Goal: Information Seeking & Learning: Learn about a topic

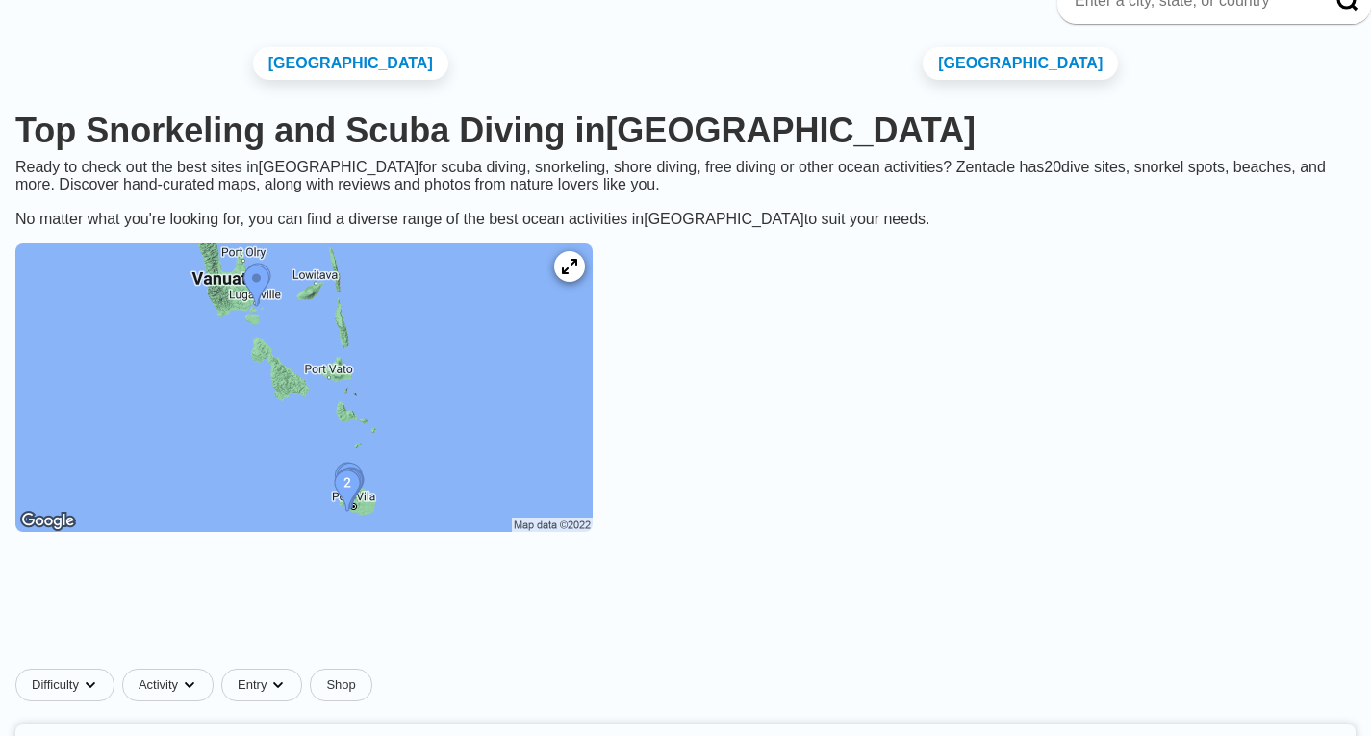
scroll to position [144, 0]
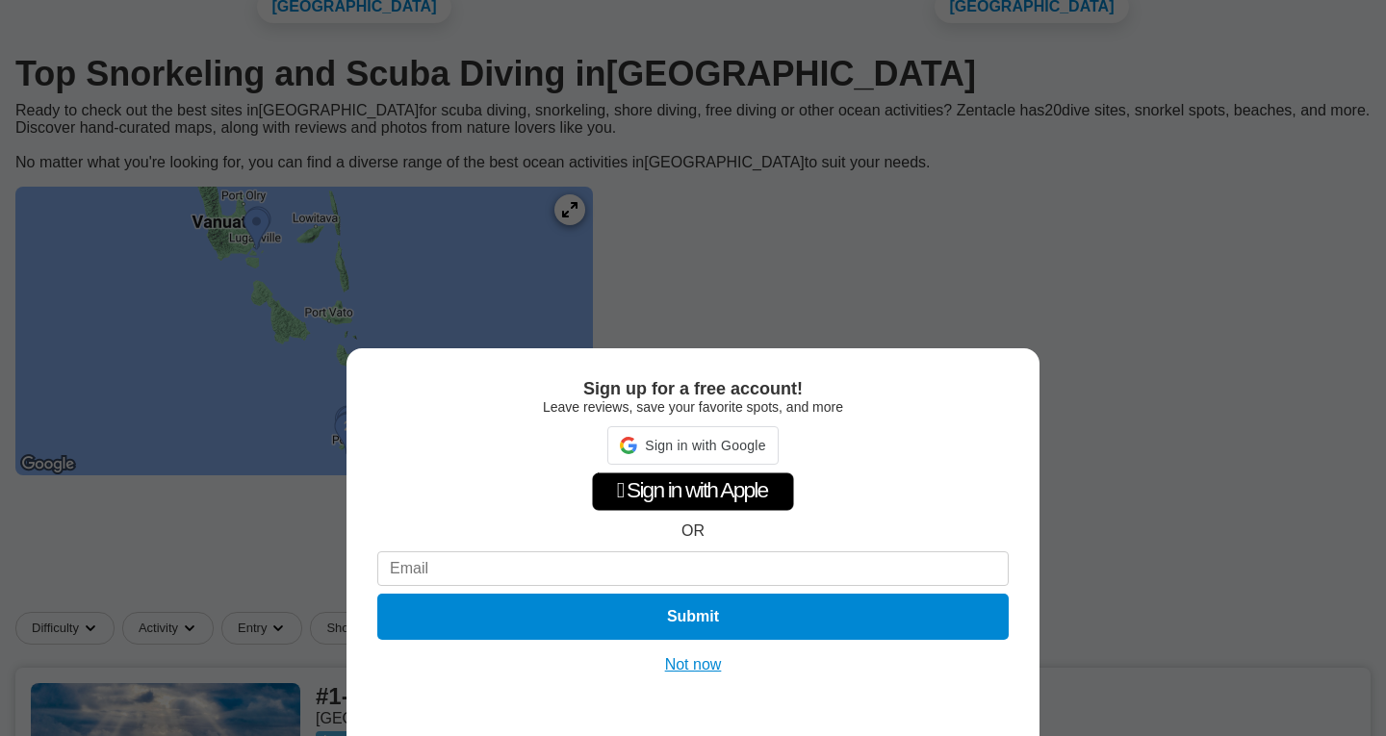
click at [672, 664] on button "Not now" at bounding box center [693, 664] width 68 height 19
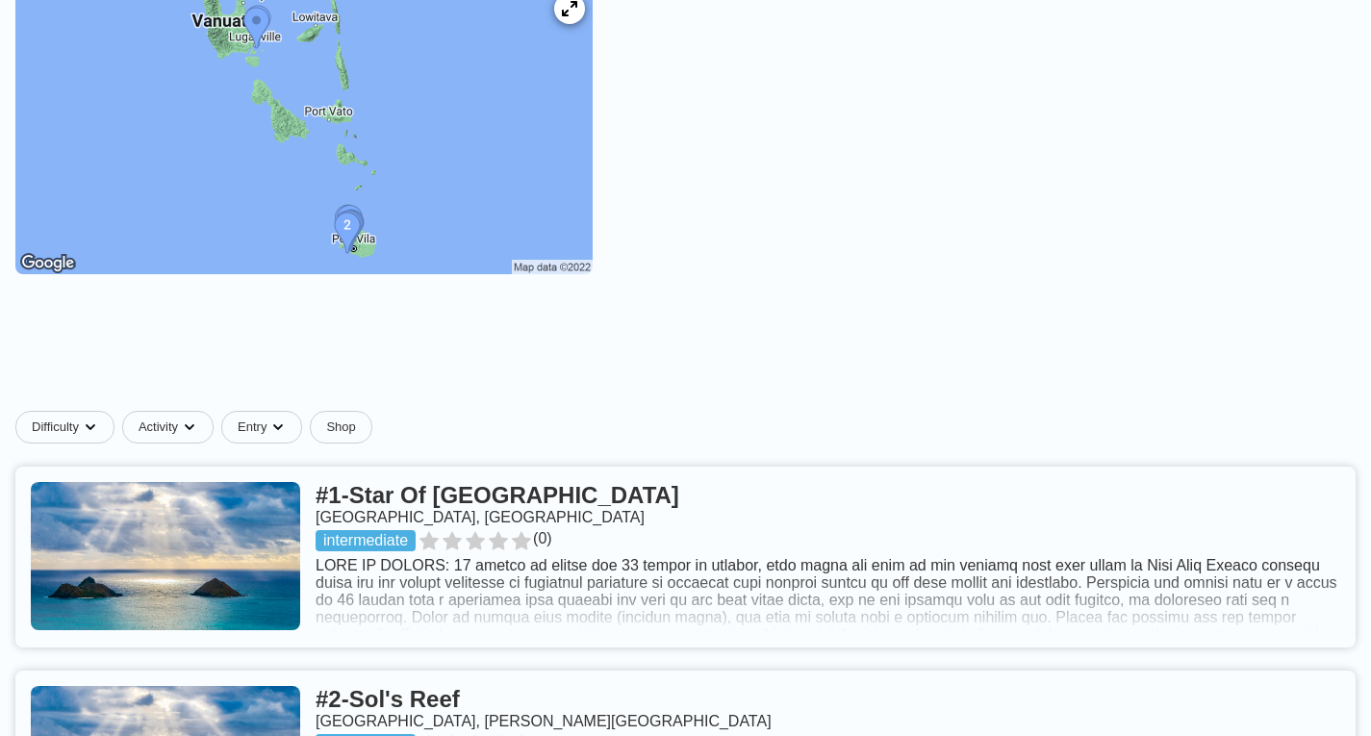
scroll to position [350, 0]
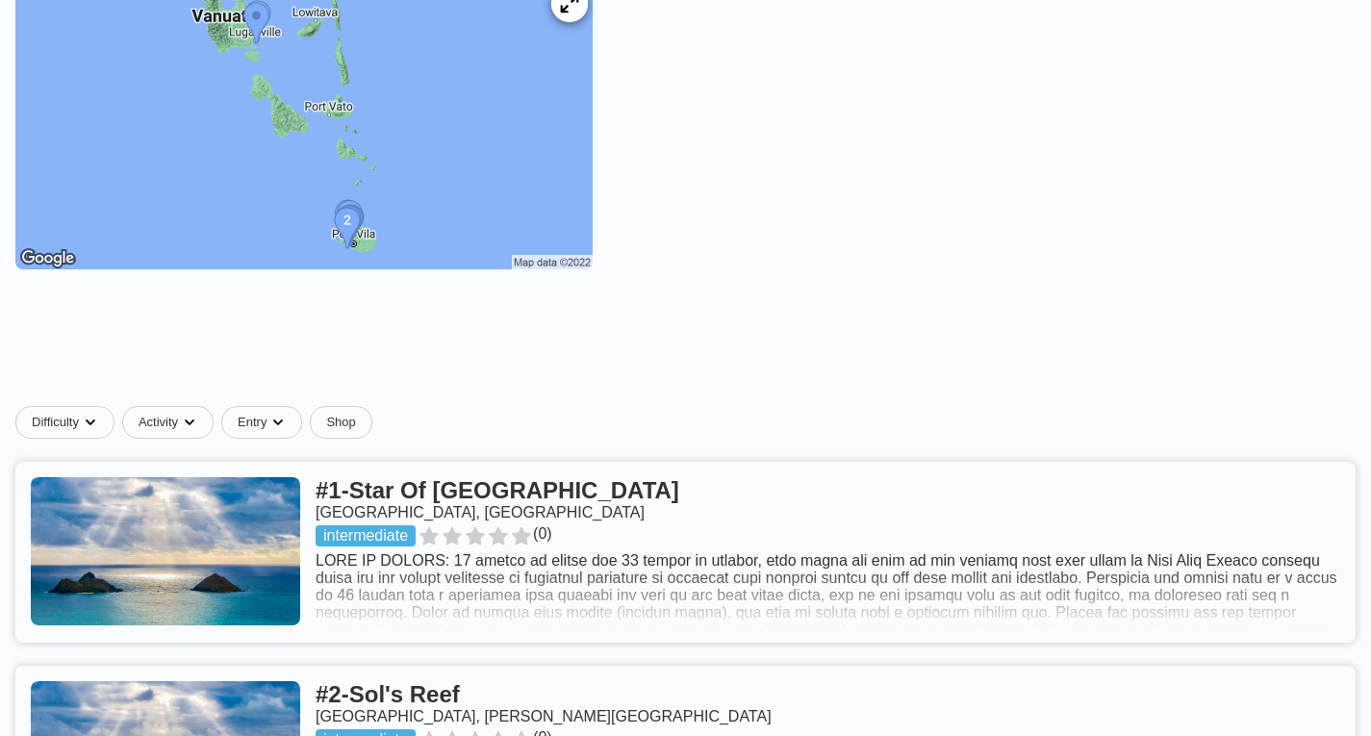
click at [578, 13] on icon at bounding box center [569, 4] width 18 height 18
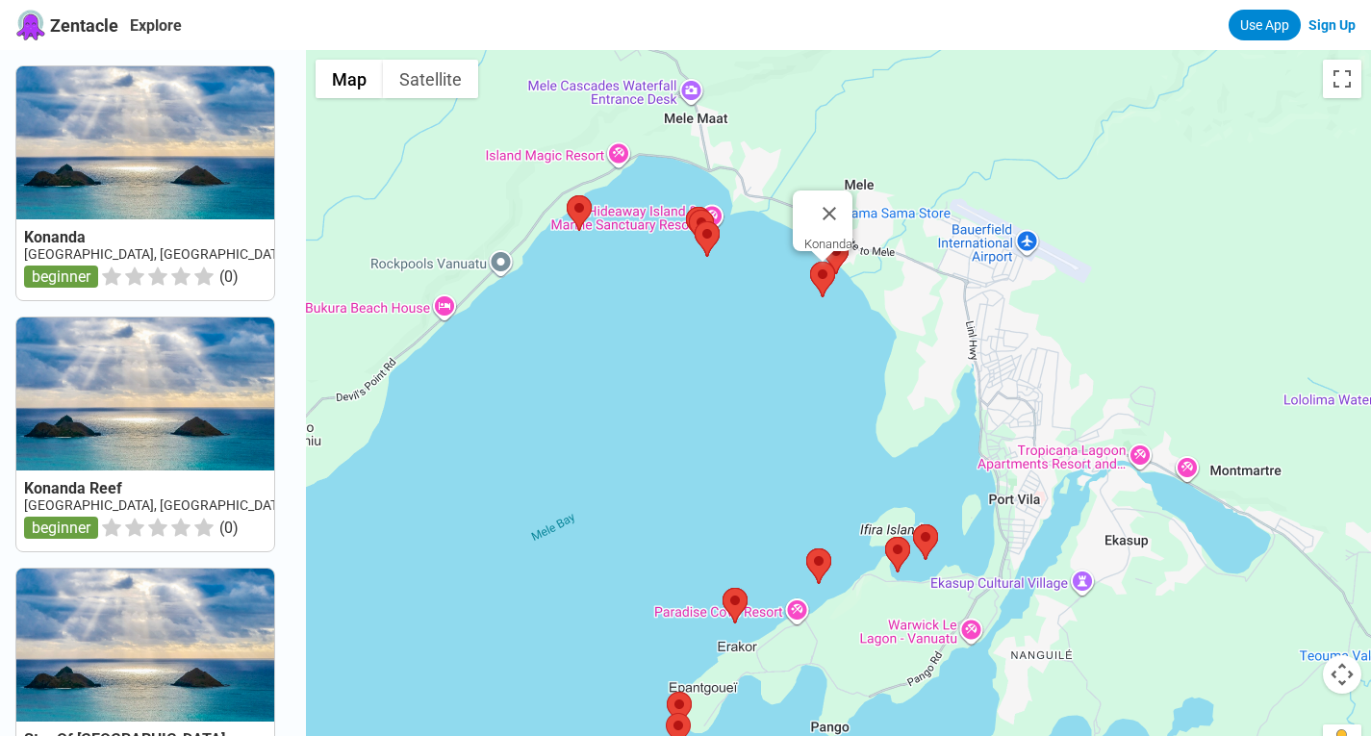
click at [810, 262] on area at bounding box center [810, 262] width 0 height 0
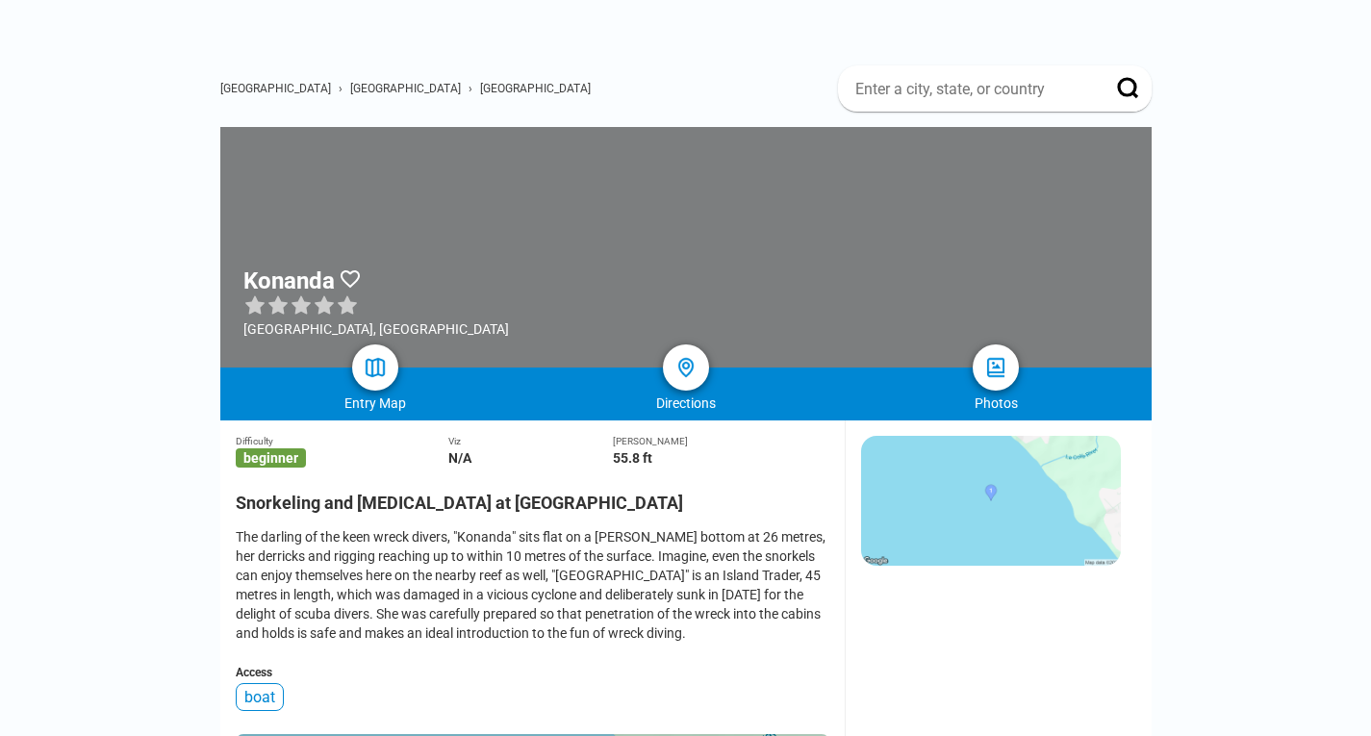
scroll to position [62, 0]
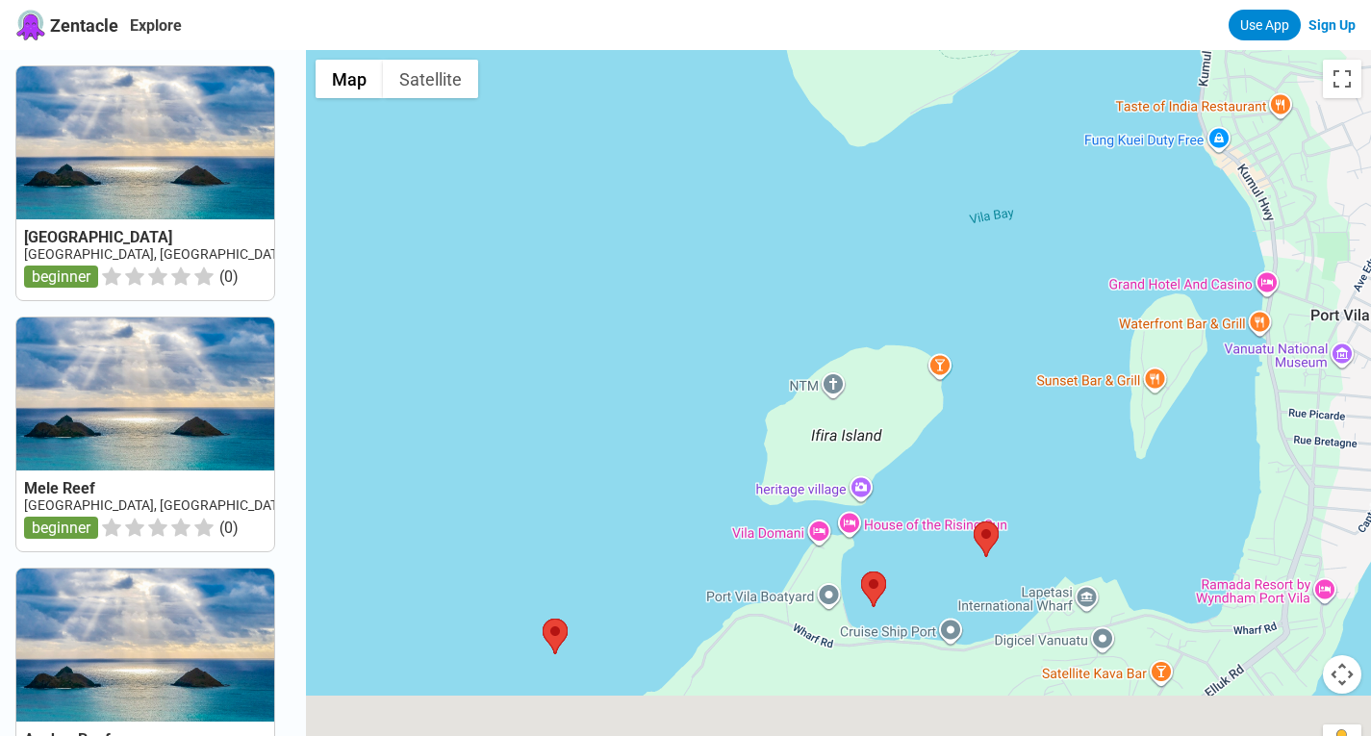
drag, startPoint x: 1040, startPoint y: 579, endPoint x: 961, endPoint y: 335, distance: 256.8
click at [961, 335] on div at bounding box center [838, 418] width 1065 height 736
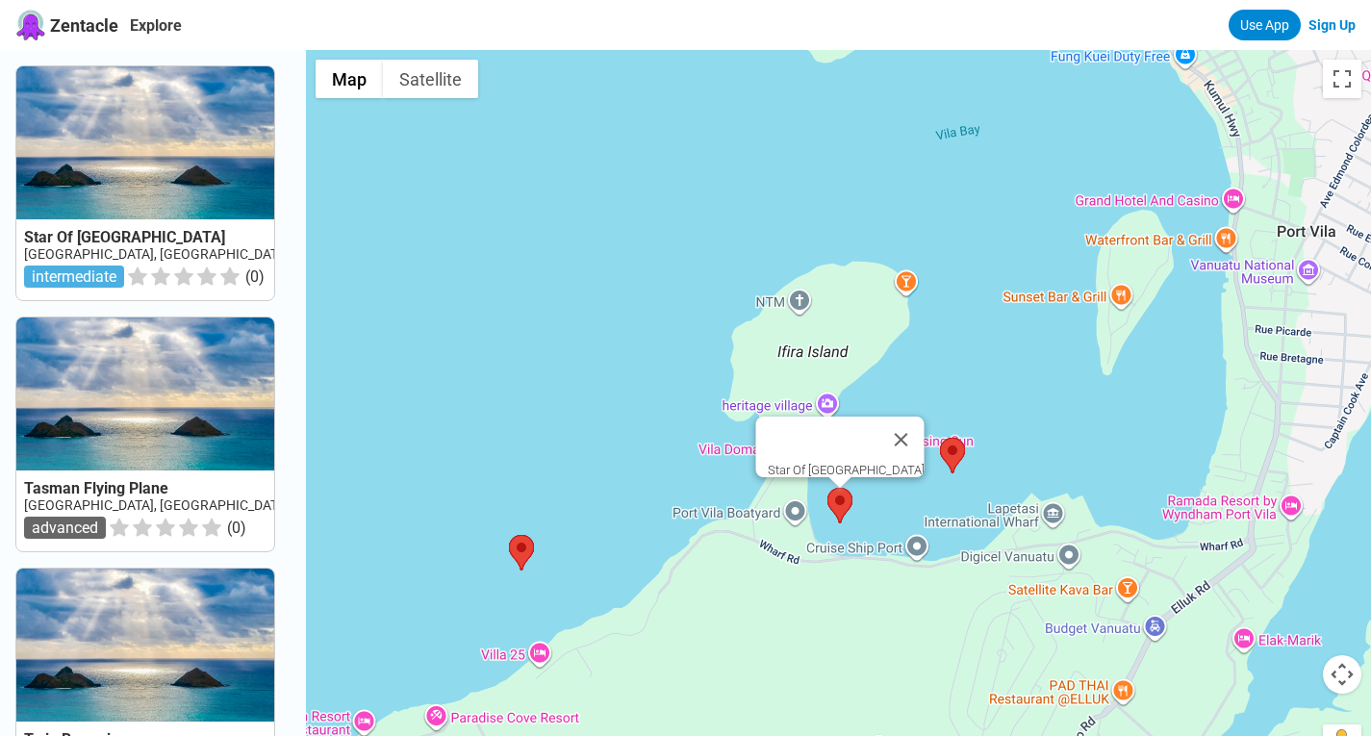
click at [827, 488] on area at bounding box center [827, 488] width 0 height 0
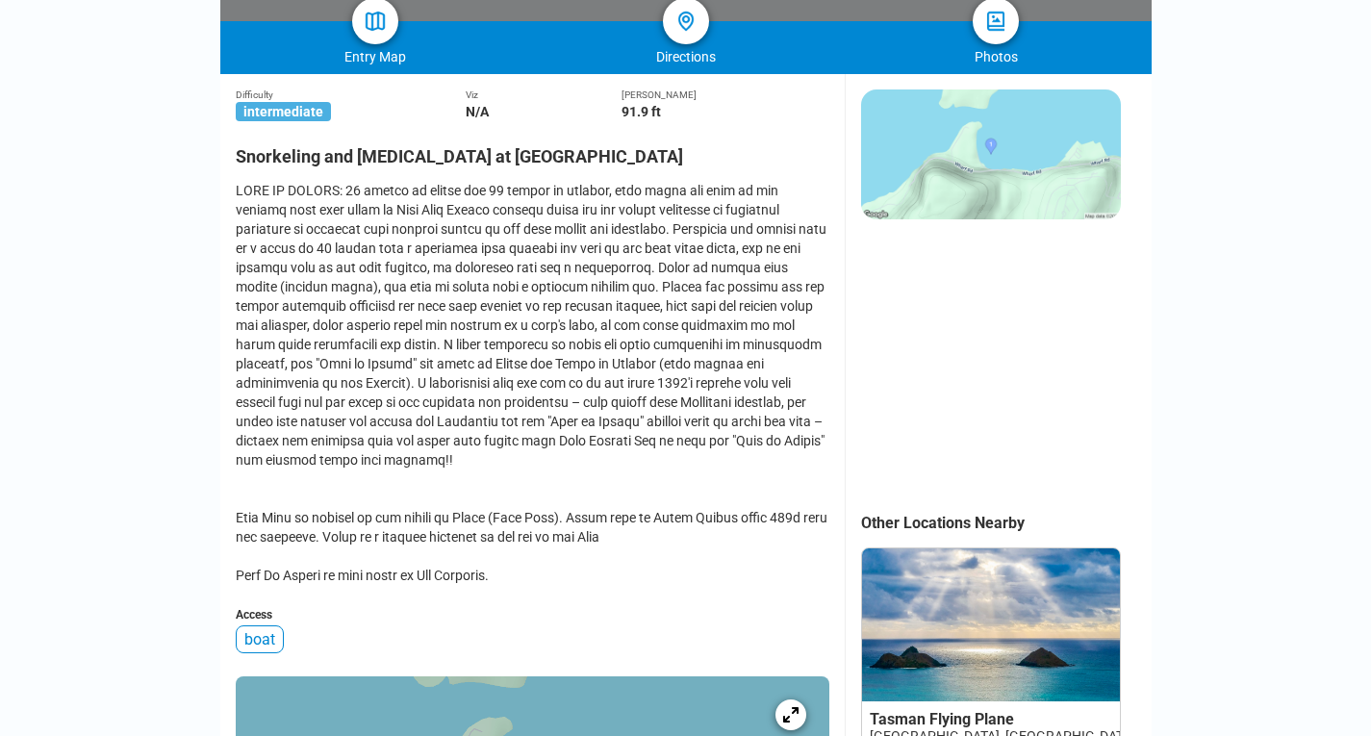
scroll to position [402, 0]
